Goal: Task Accomplishment & Management: Use online tool/utility

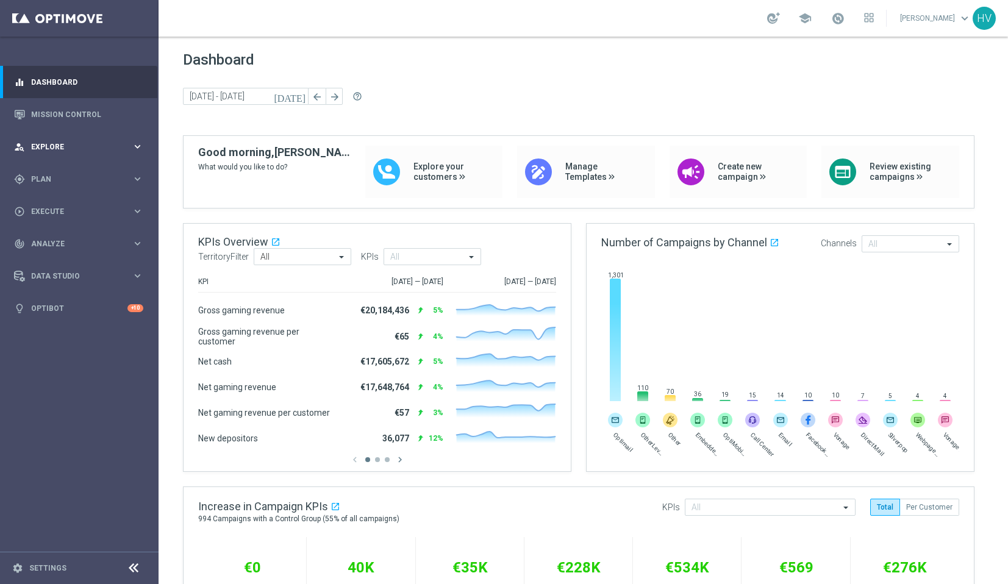
click at [101, 152] on div "person_search Explore" at bounding box center [73, 147] width 118 height 11
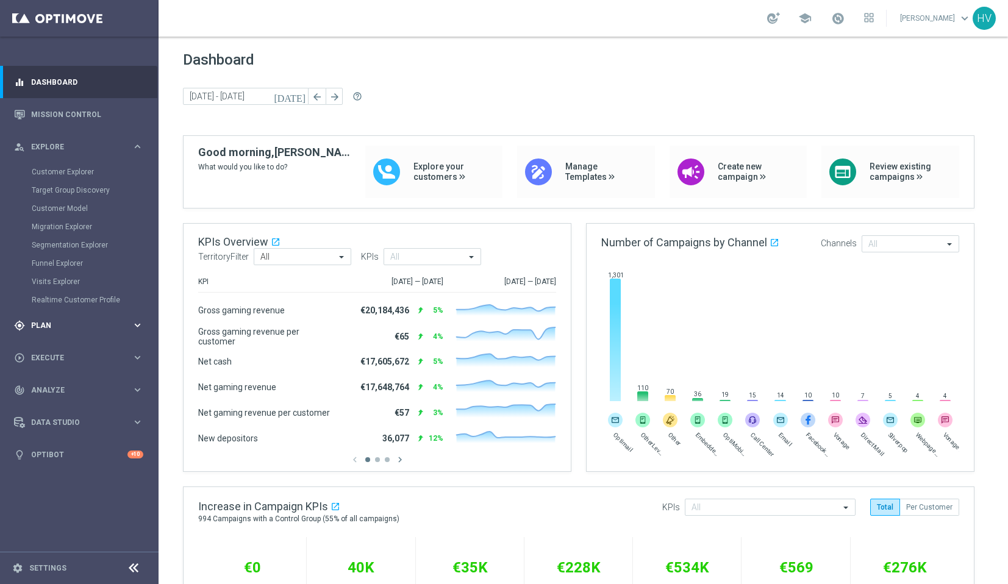
click at [151, 318] on div "gps_fixed Plan keyboard_arrow_right" at bounding box center [78, 325] width 157 height 32
click at [138, 240] on icon "keyboard_arrow_right" at bounding box center [138, 241] width 12 height 12
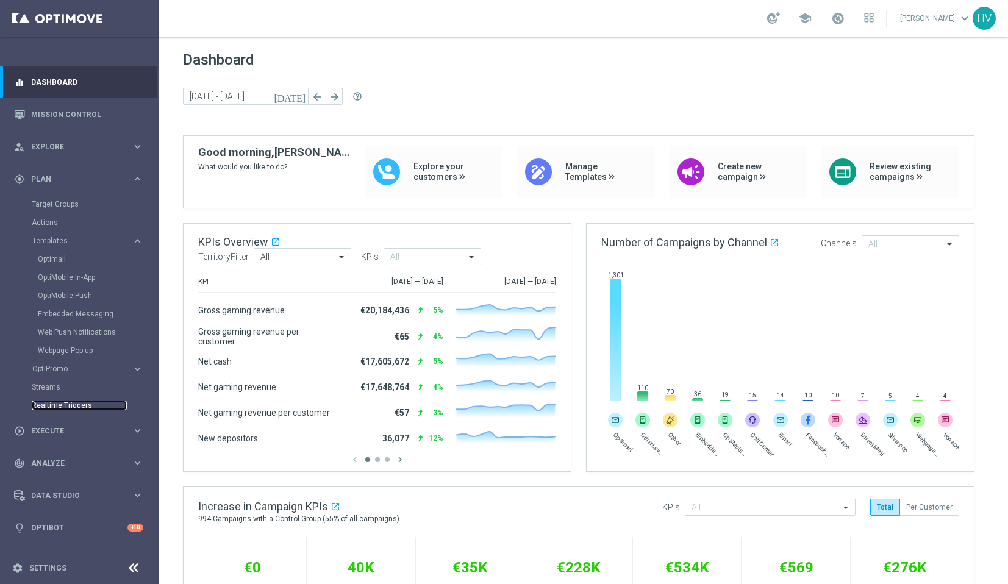
click at [77, 403] on link "Realtime Triggers" at bounding box center [79, 406] width 95 height 10
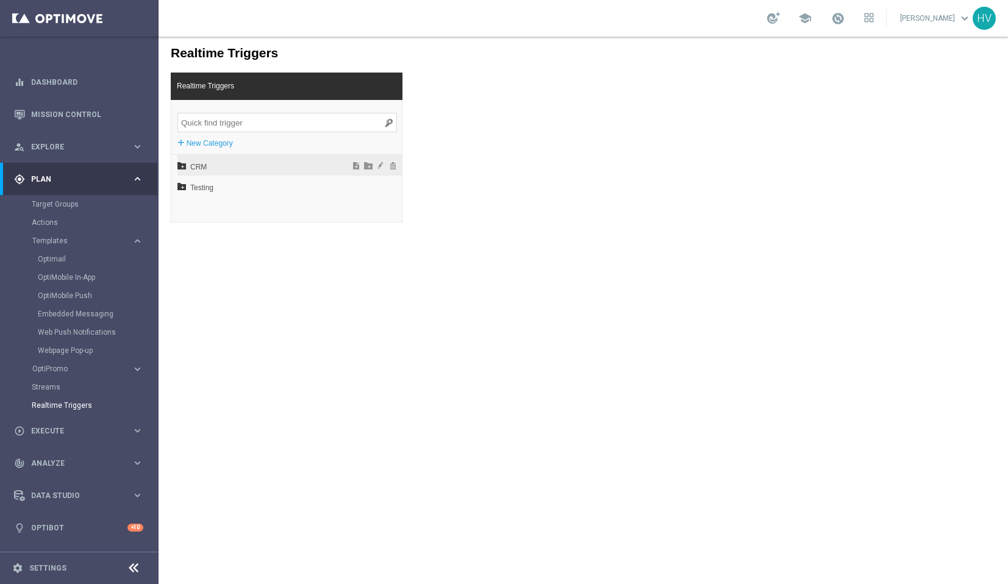
click at [192, 166] on span "CRM" at bounding box center [257, 167] width 135 height 21
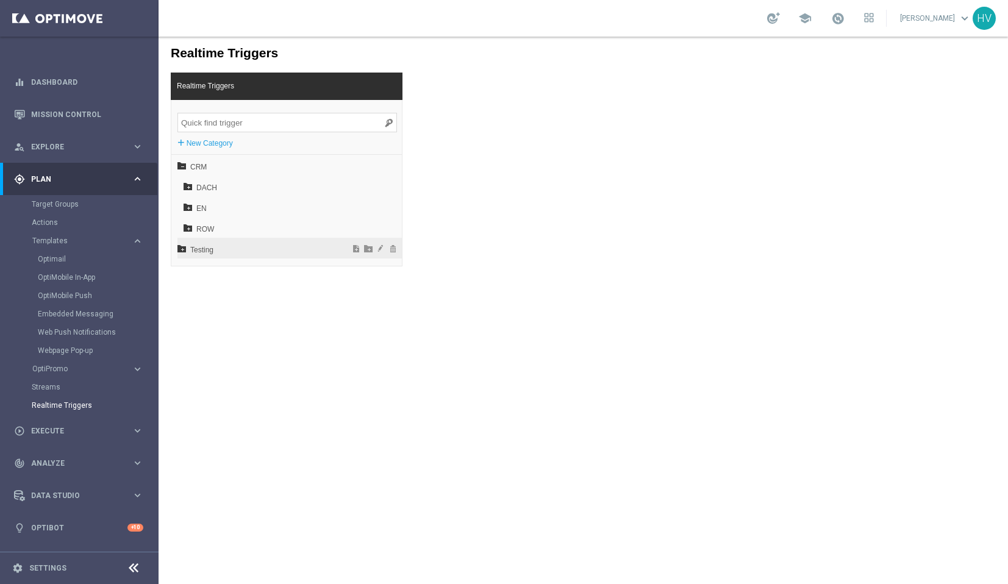
click at [196, 254] on span "Testing" at bounding box center [257, 250] width 135 height 21
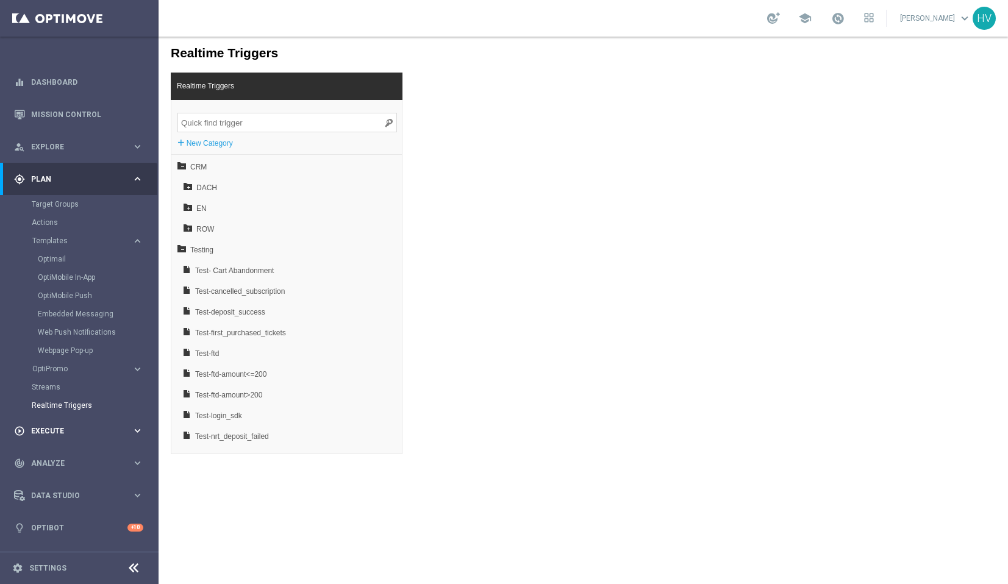
click at [66, 428] on span "Execute" at bounding box center [81, 431] width 101 height 7
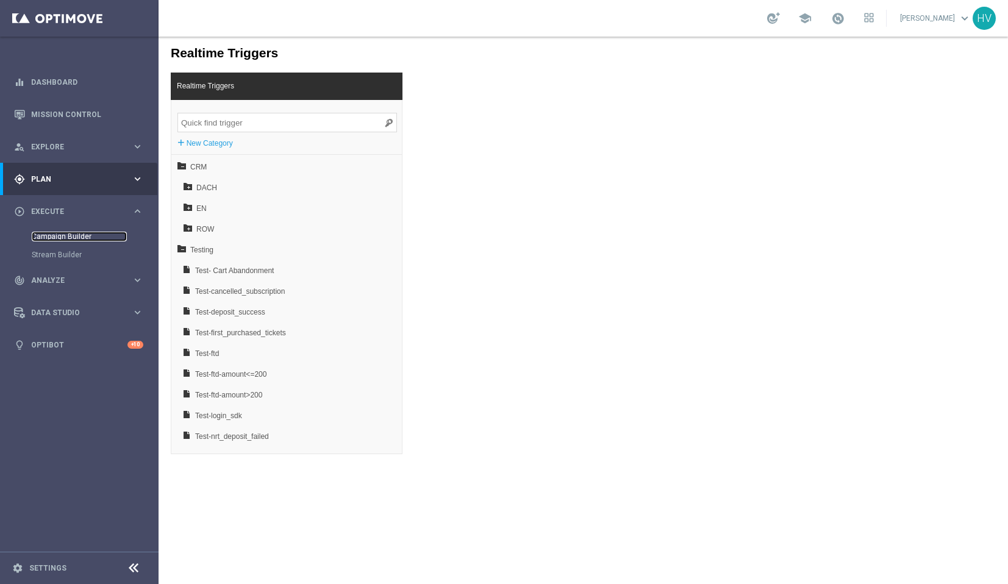
click at [80, 235] on link "Campaign Builder" at bounding box center [79, 237] width 95 height 10
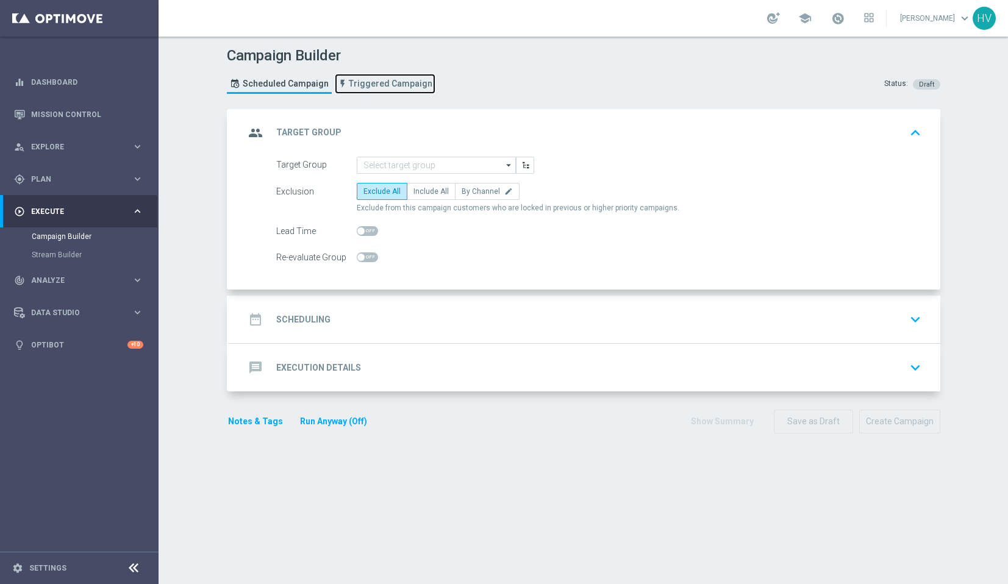
click at [399, 86] on span "Triggered Campaign" at bounding box center [391, 84] width 84 height 10
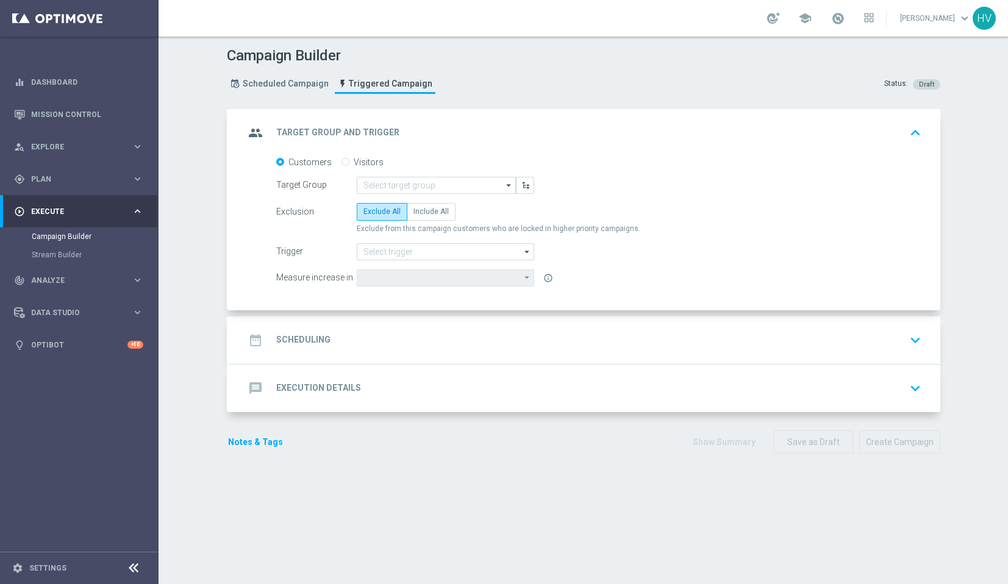
click at [423, 343] on div "date_range Scheduling keyboard_arrow_down" at bounding box center [585, 340] width 681 height 23
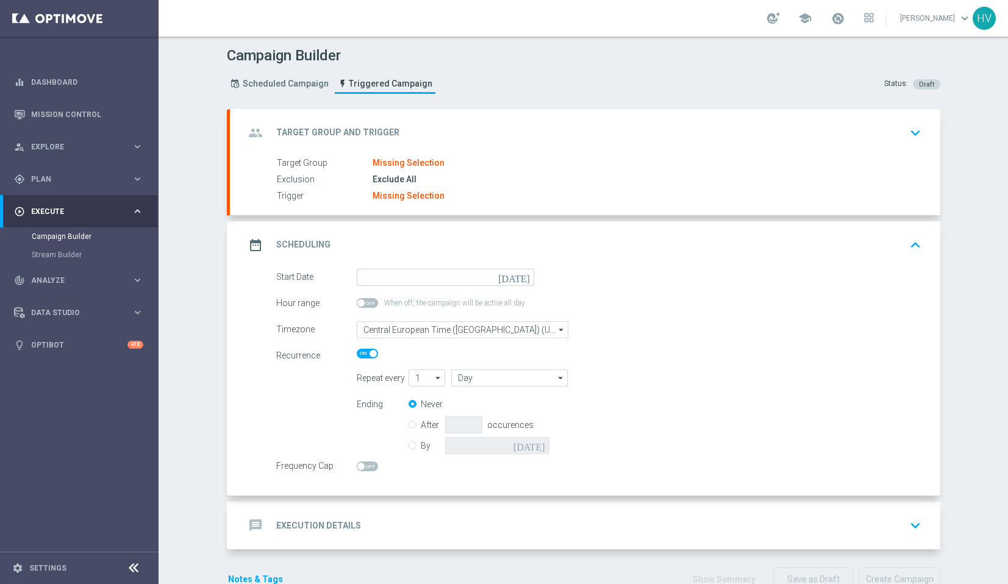
click at [368, 516] on div "message Execution Details keyboard_arrow_down" at bounding box center [585, 525] width 681 height 23
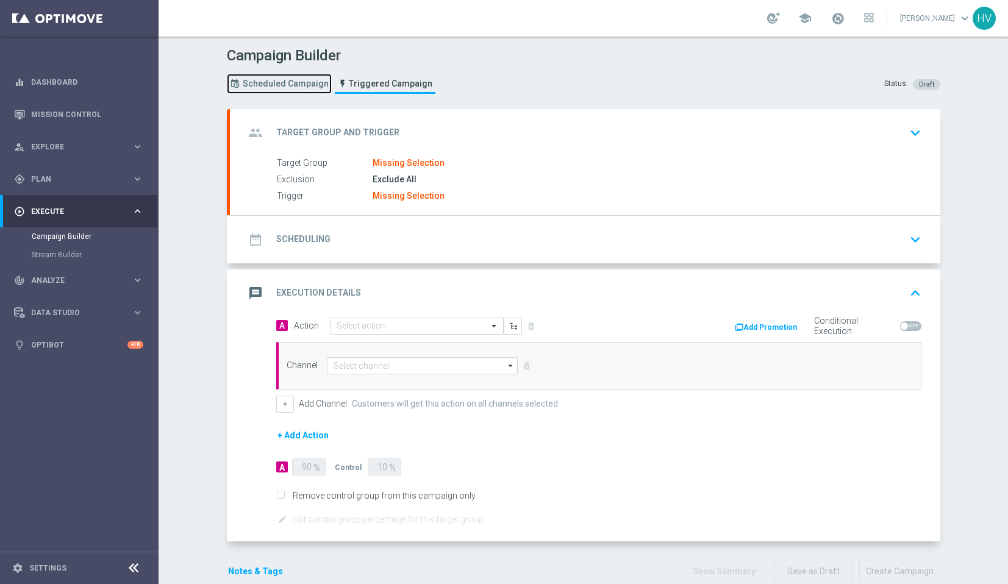
click at [310, 80] on span "Scheduled Campaign" at bounding box center [286, 84] width 86 height 10
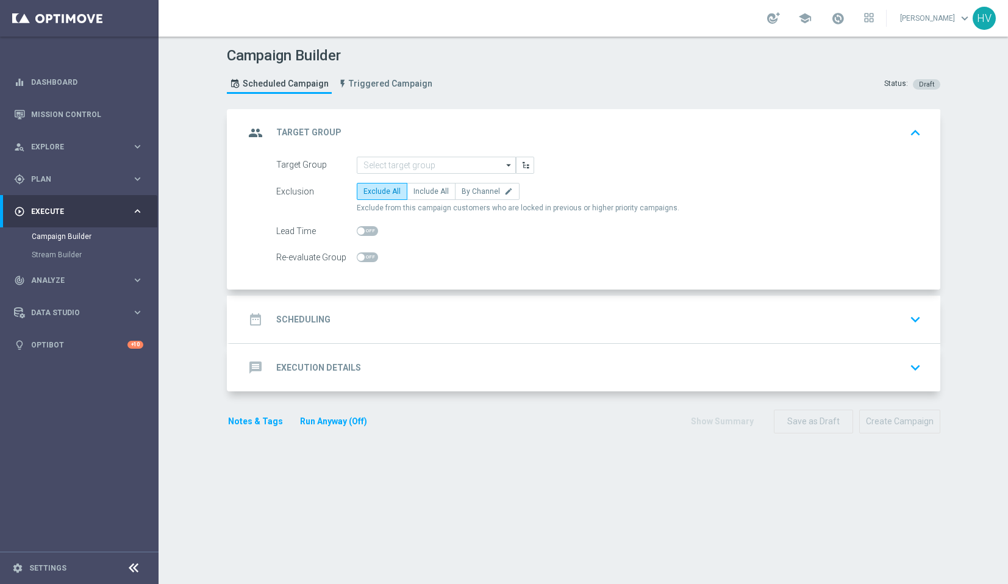
click at [422, 329] on div "date_range Scheduling keyboard_arrow_down" at bounding box center [585, 319] width 681 height 23
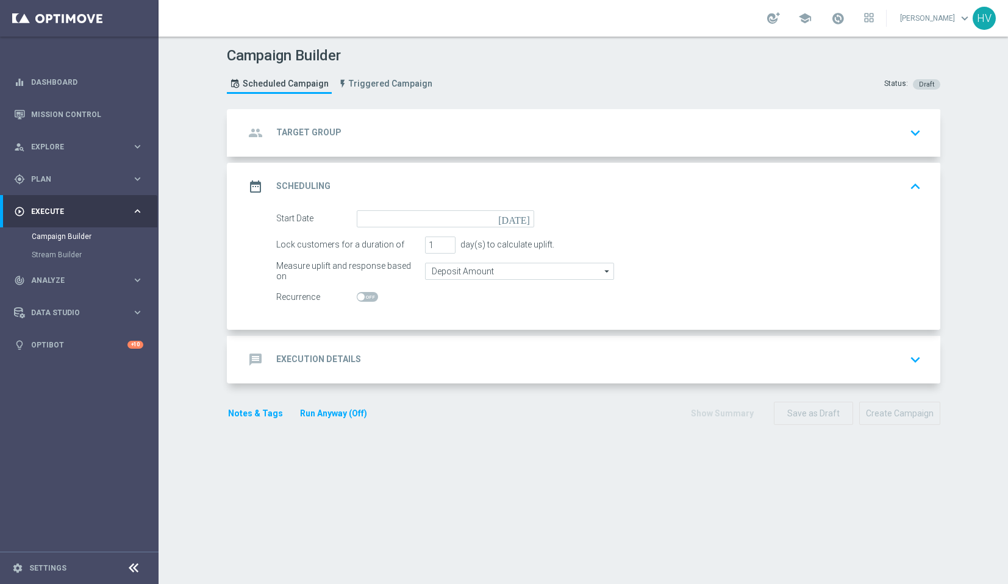
click at [412, 357] on div "message Execution Details keyboard_arrow_down" at bounding box center [585, 359] width 681 height 23
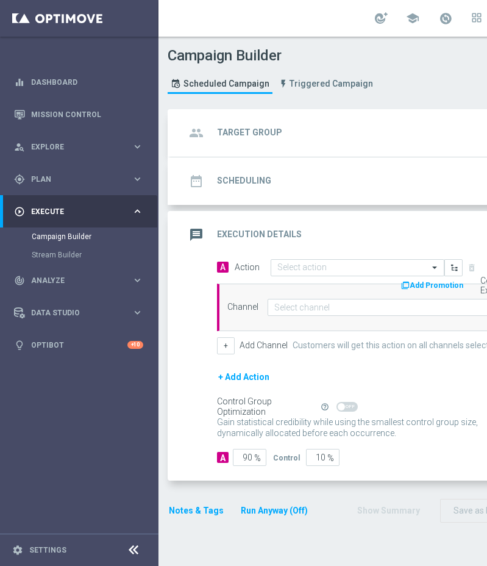
click at [135, 558] on icon at bounding box center [133, 550] width 15 height 15
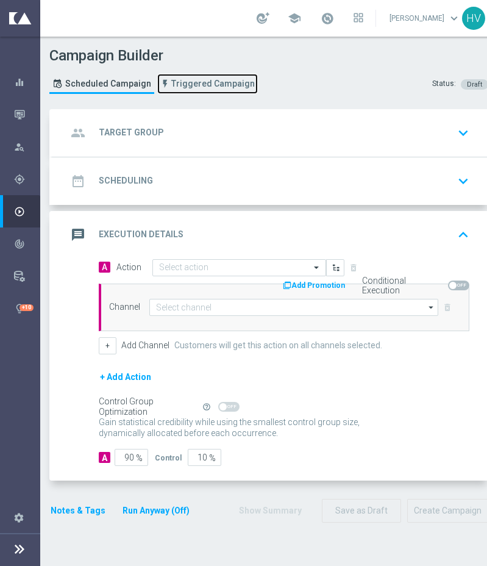
click at [201, 84] on span "Triggered Campaign" at bounding box center [213, 84] width 84 height 10
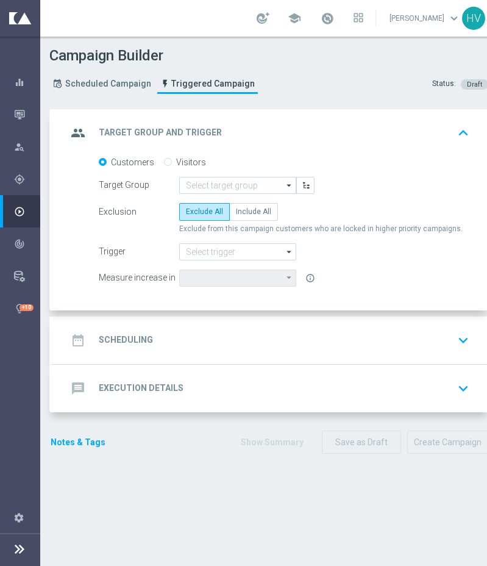
scroll to position [5, 0]
click at [346, 332] on div "date_range Scheduling keyboard_arrow_down" at bounding box center [270, 340] width 407 height 23
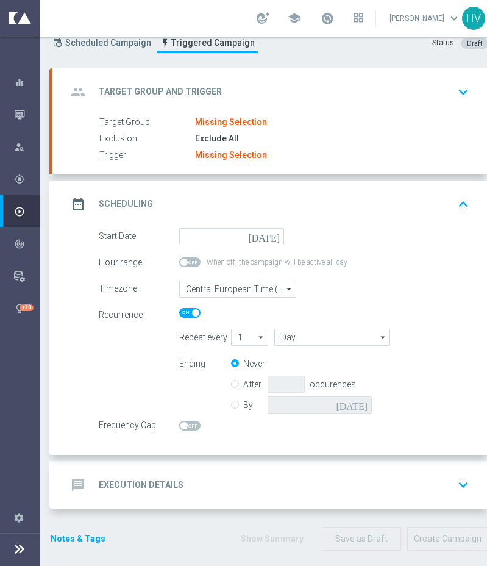
scroll to position [9, 0]
click at [236, 479] on div "message Execution Details keyboard_arrow_down" at bounding box center [270, 484] width 407 height 23
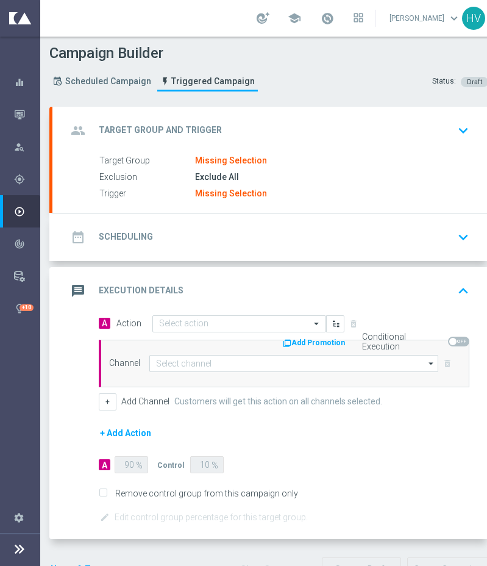
scroll to position [0, 0]
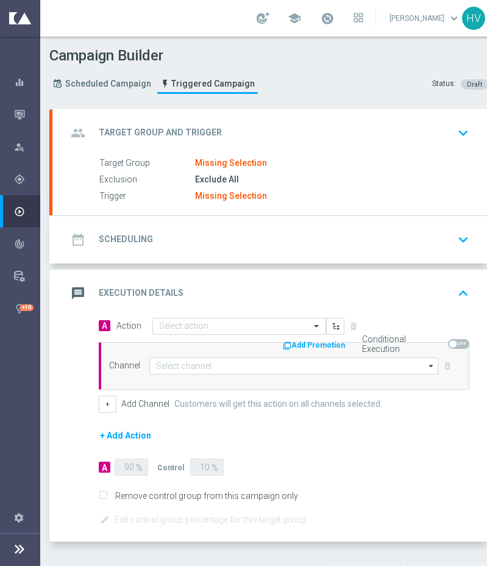
click at [463, 284] on icon "keyboard_arrow_up" at bounding box center [463, 293] width 18 height 18
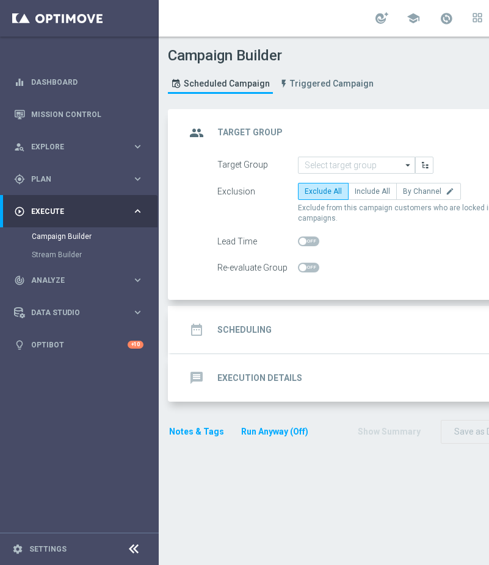
click at [133, 557] on icon at bounding box center [133, 549] width 15 height 15
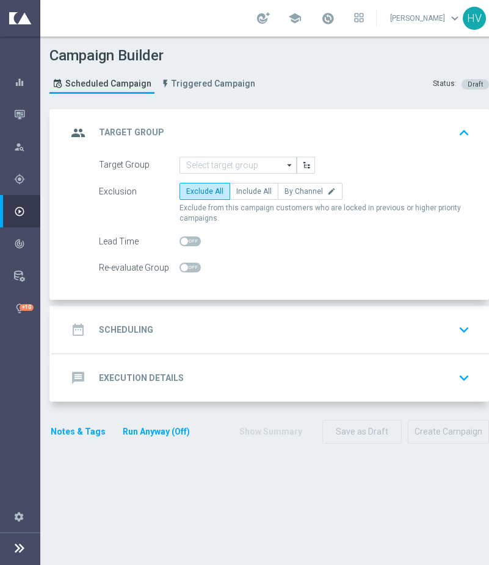
click at [133, 325] on h2 "Scheduling" at bounding box center [126, 331] width 54 height 12
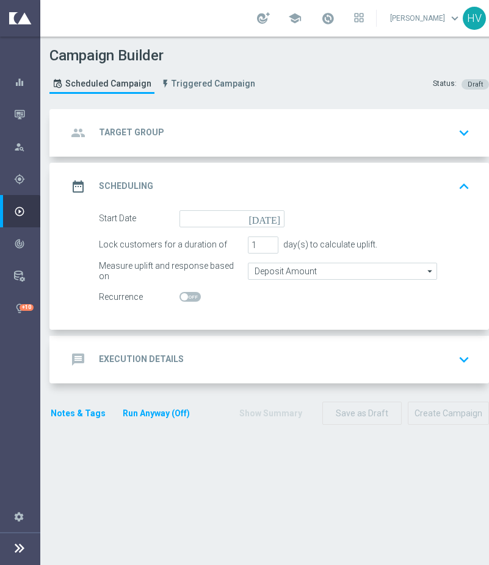
scroll to position [7, 0]
click at [131, 354] on h2 "Execution Details" at bounding box center [141, 360] width 85 height 12
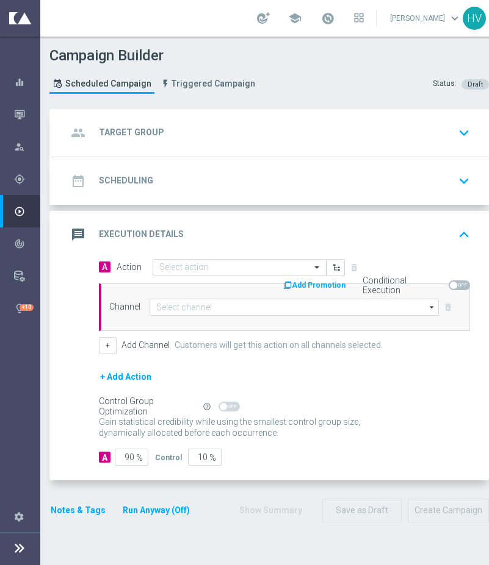
scroll to position [0, 0]
click at [462, 234] on icon "keyboard_arrow_up" at bounding box center [463, 235] width 18 height 18
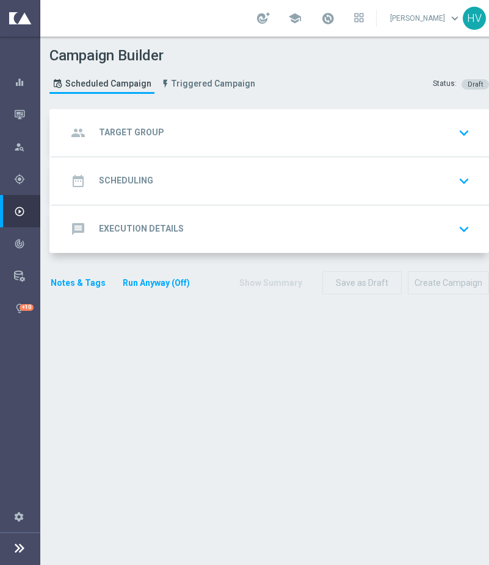
scroll to position [9, 0]
